Goal: Information Seeking & Learning: Learn about a topic

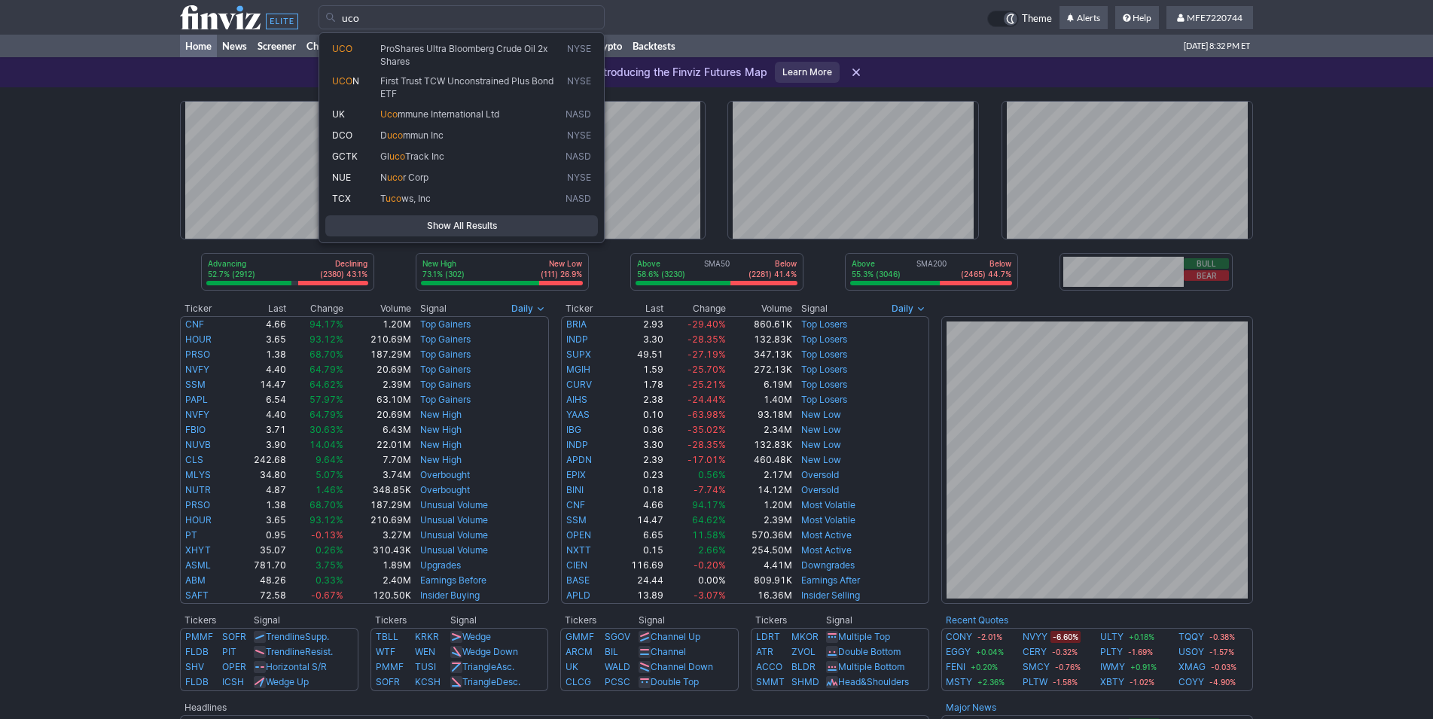
type input "uco"
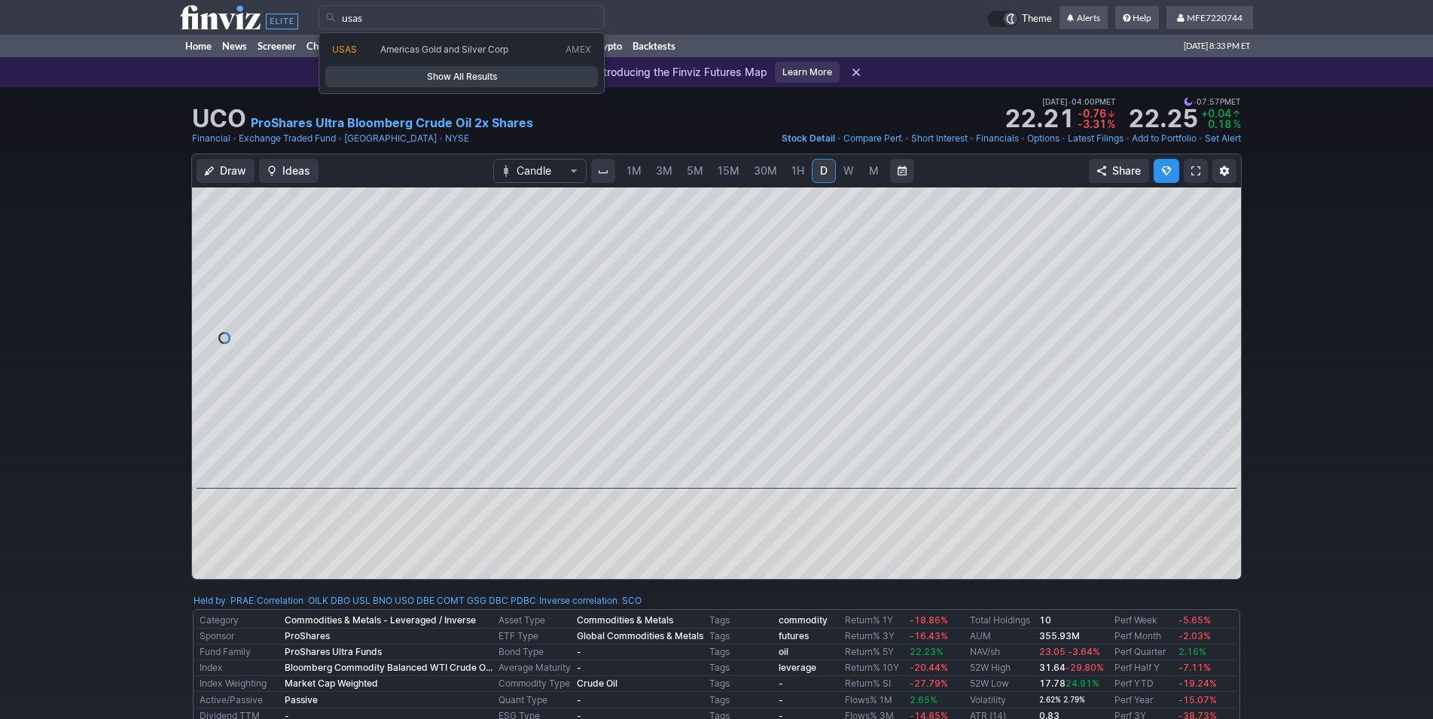
type input "usas"
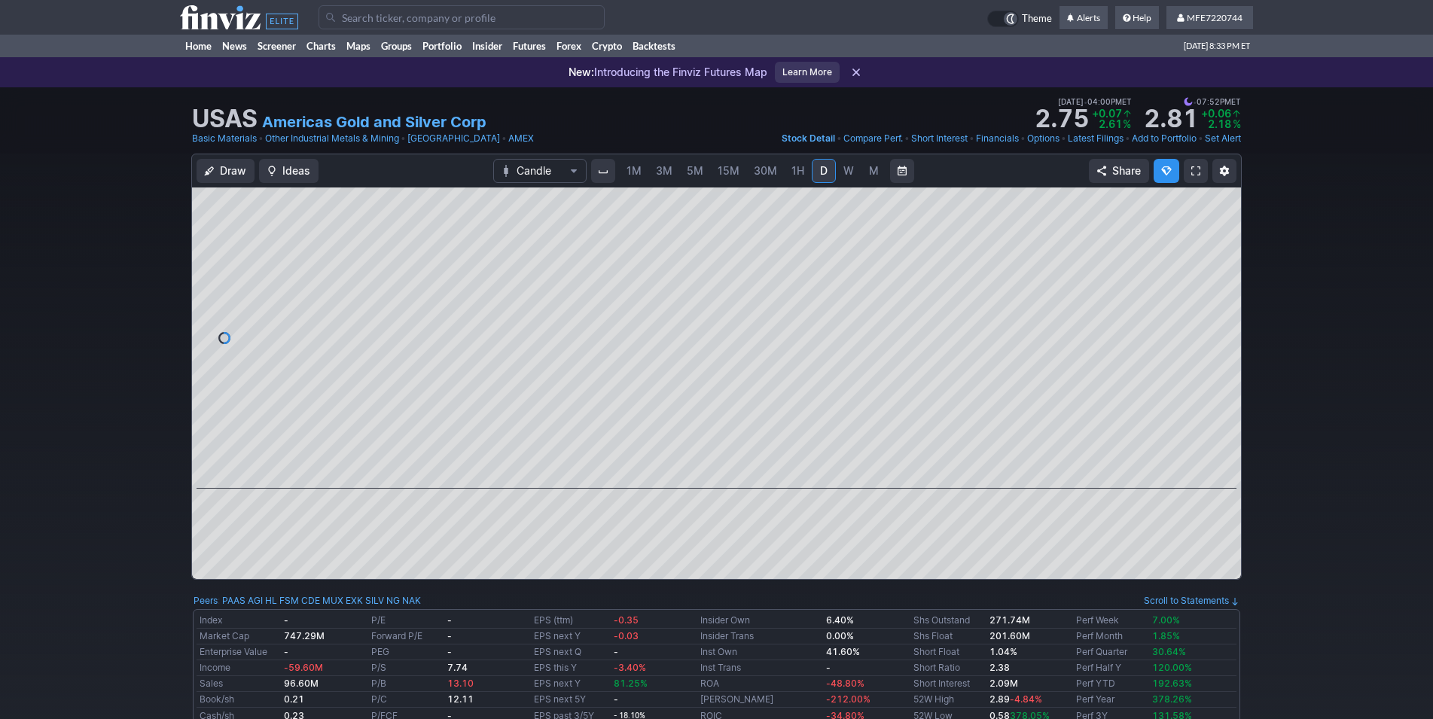
click at [843, 170] on span "W" at bounding box center [848, 170] width 11 height 13
click at [869, 170] on span "M" at bounding box center [874, 170] width 10 height 13
